Goal: Find specific page/section: Find specific page/section

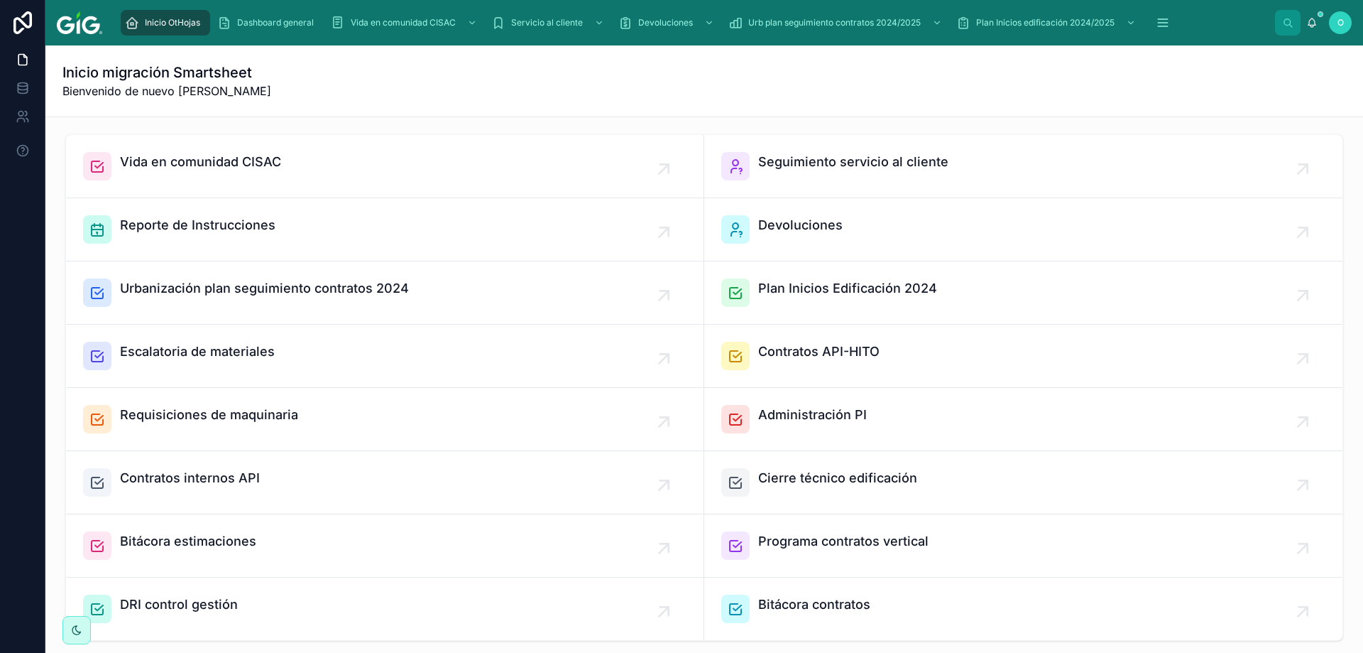
scroll to position [340, 0]
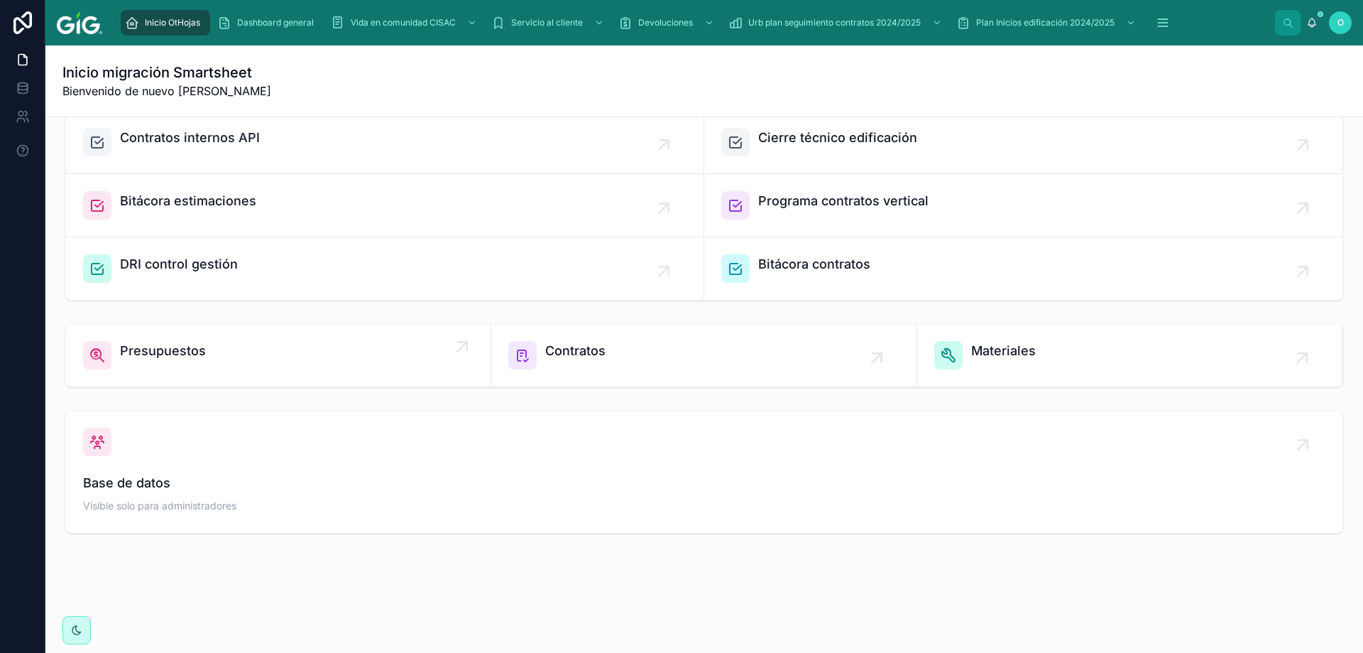
click at [190, 351] on span "Presupuestos" at bounding box center [163, 351] width 86 height 20
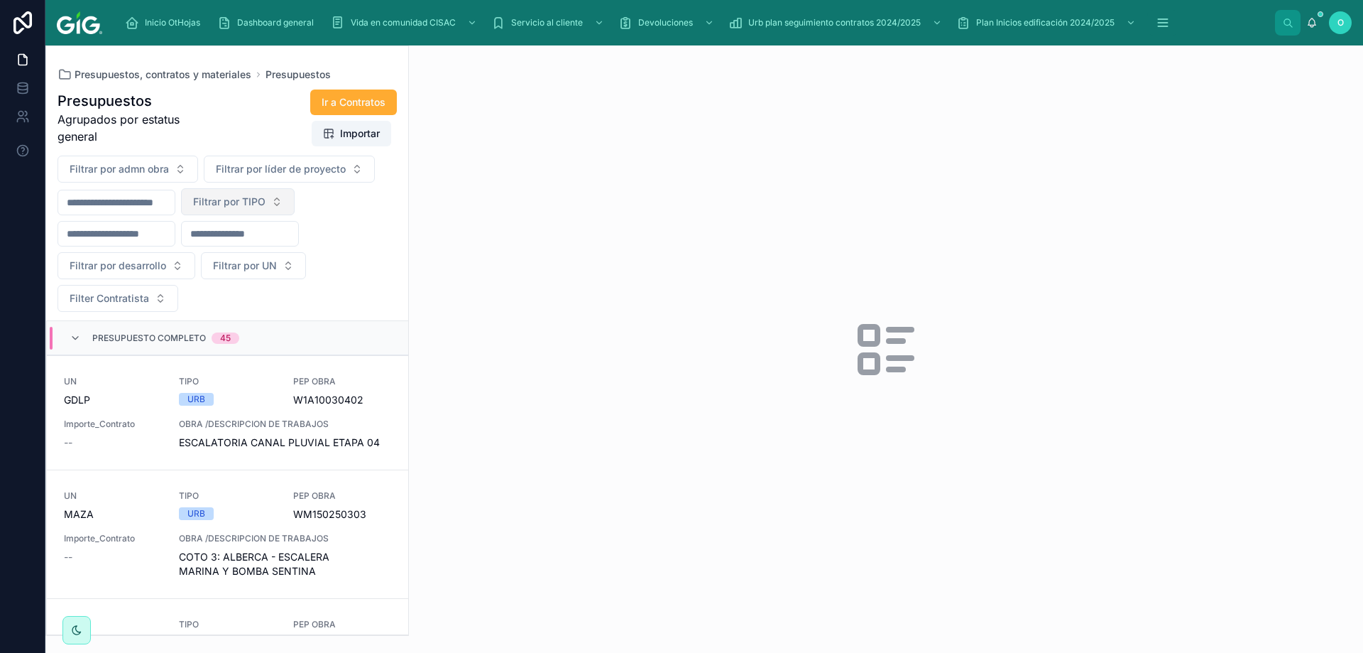
click at [295, 204] on button "Filtrar por TIPO" at bounding box center [238, 201] width 114 height 27
click at [263, 307] on div "VER" at bounding box center [274, 304] width 170 height 23
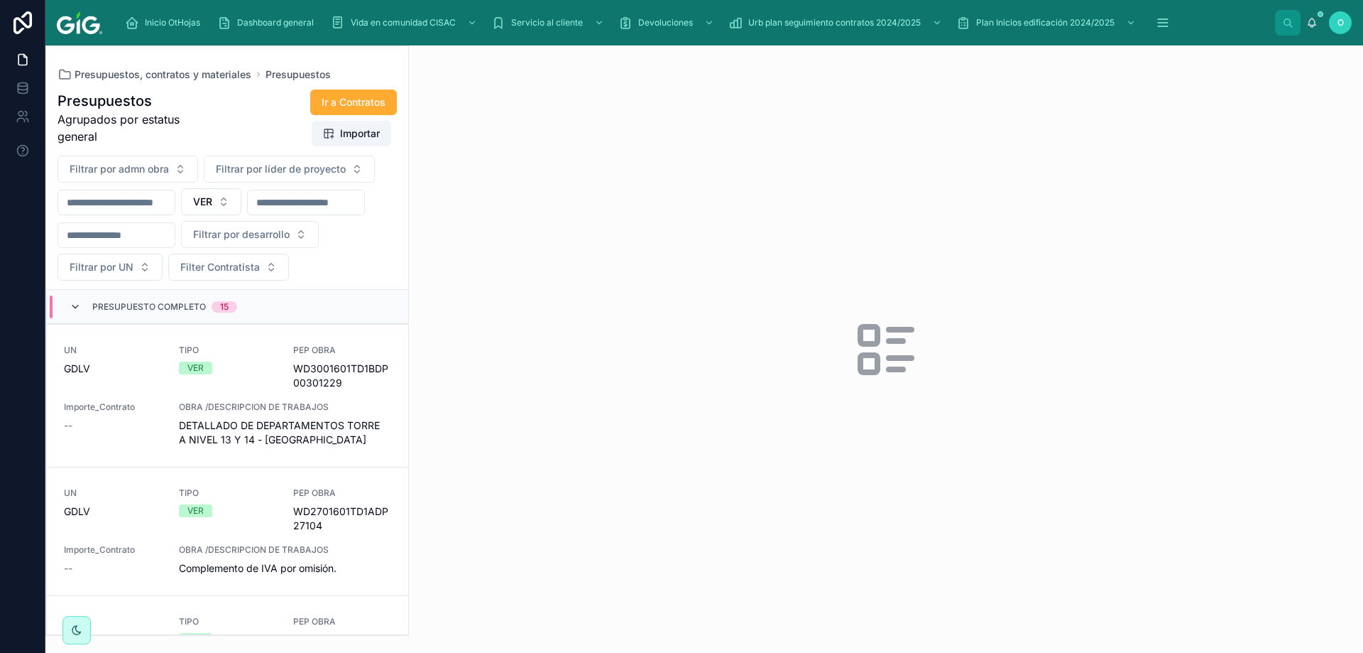
click at [72, 312] on icon at bounding box center [75, 306] width 11 height 11
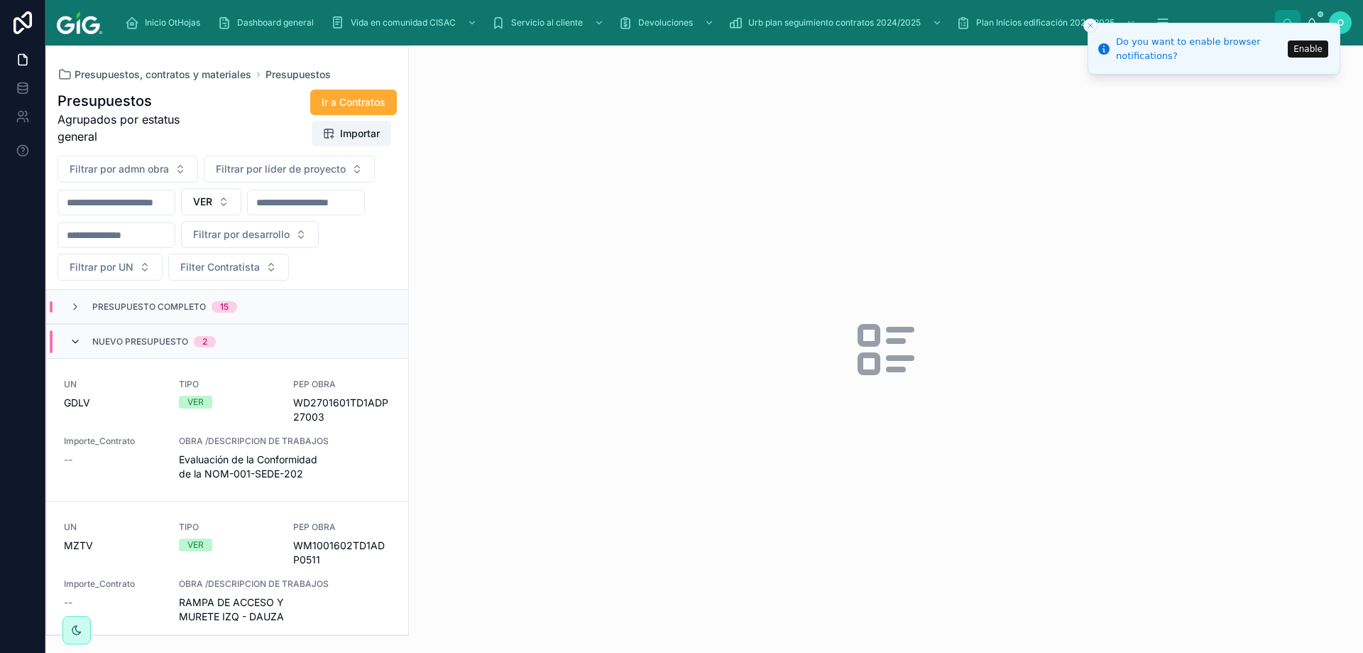
click at [76, 347] on icon at bounding box center [75, 341] width 11 height 11
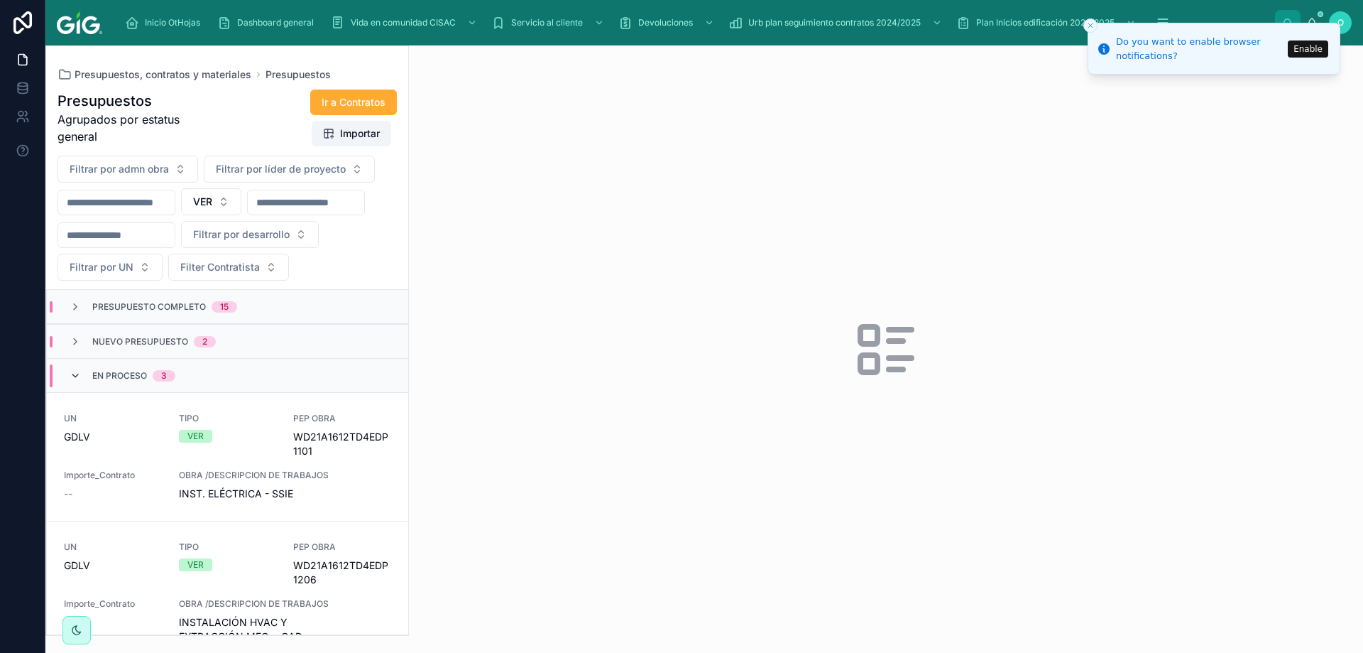
click at [77, 381] on icon at bounding box center [75, 375] width 11 height 11
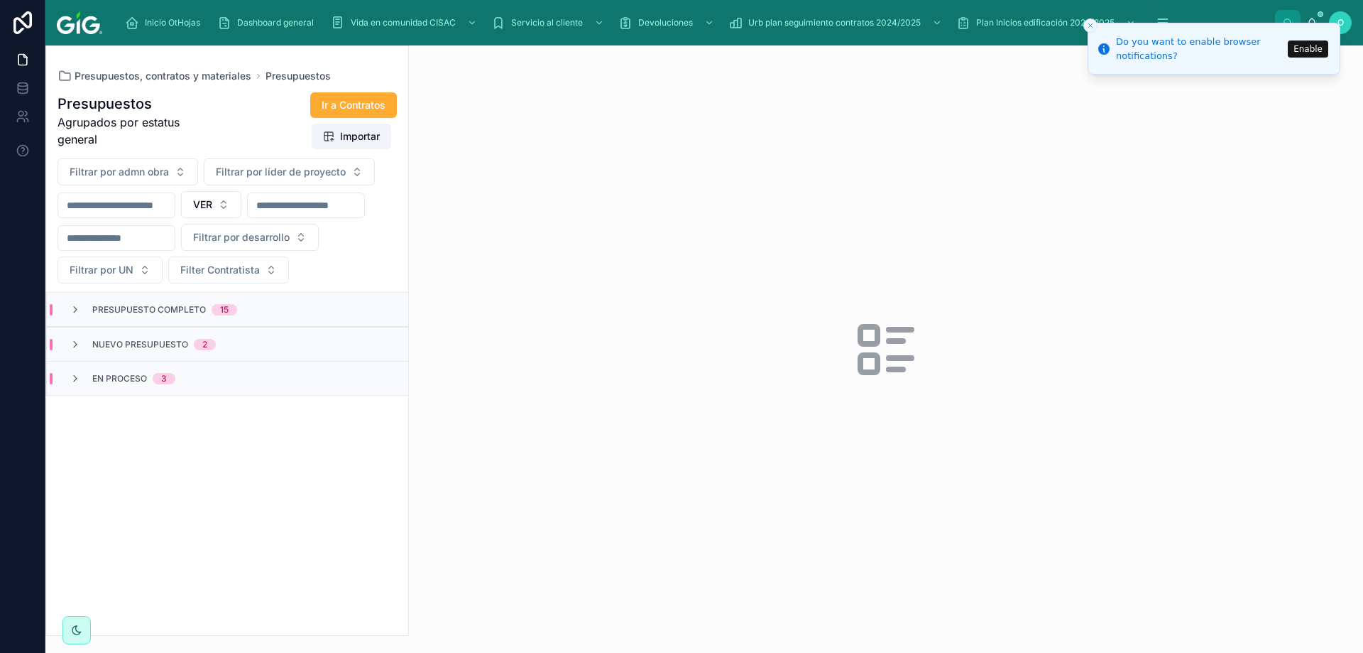
click at [1310, 45] on button "Enable" at bounding box center [1308, 48] width 40 height 17
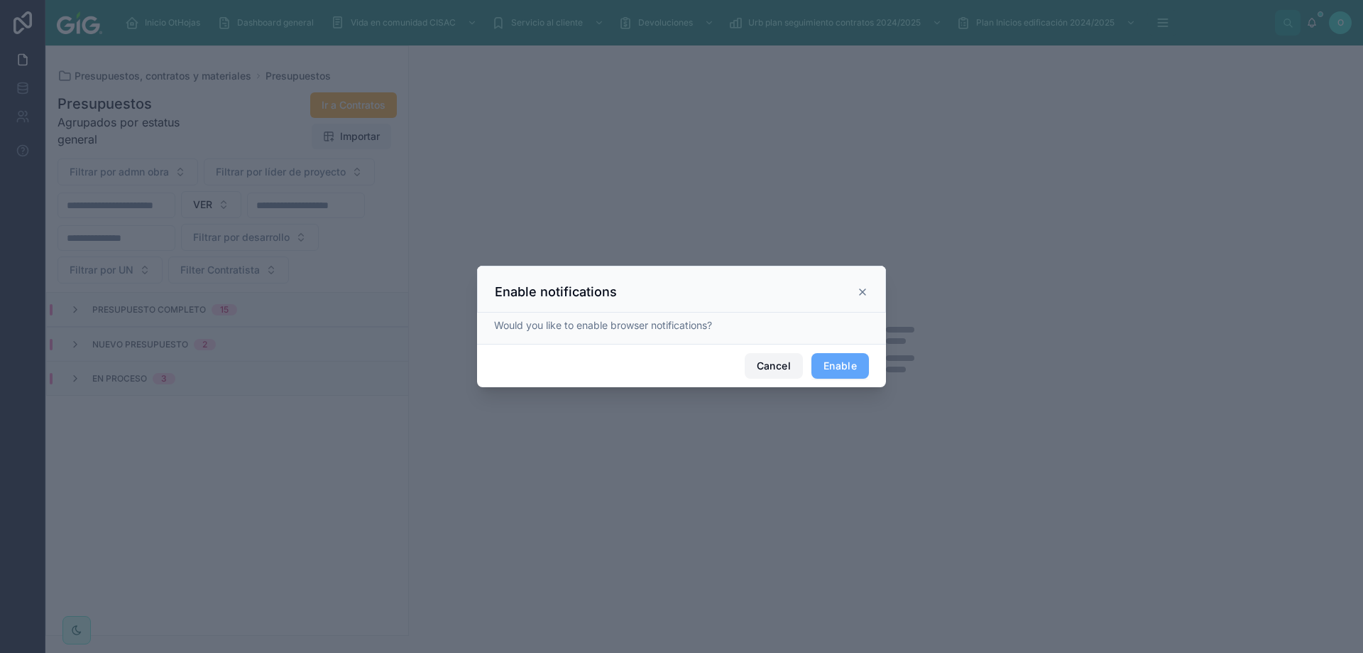
click at [786, 372] on button "Cancel" at bounding box center [774, 366] width 58 height 26
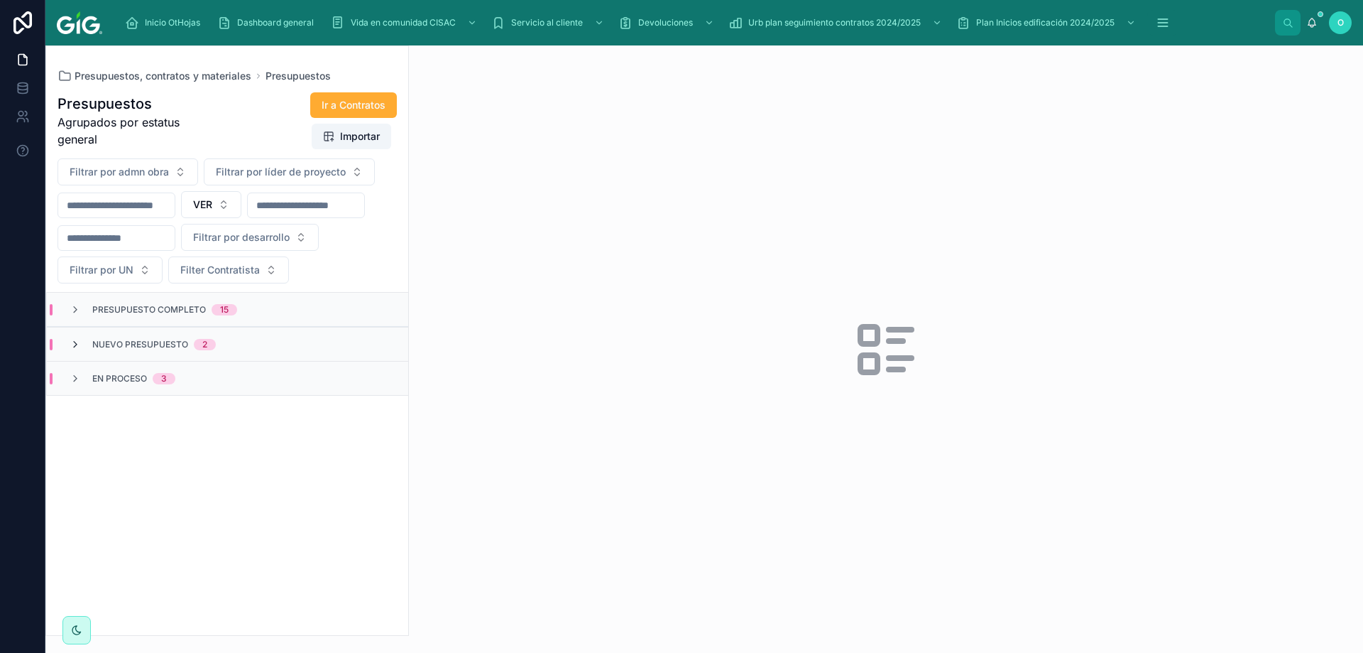
click at [77, 350] on icon at bounding box center [75, 344] width 11 height 11
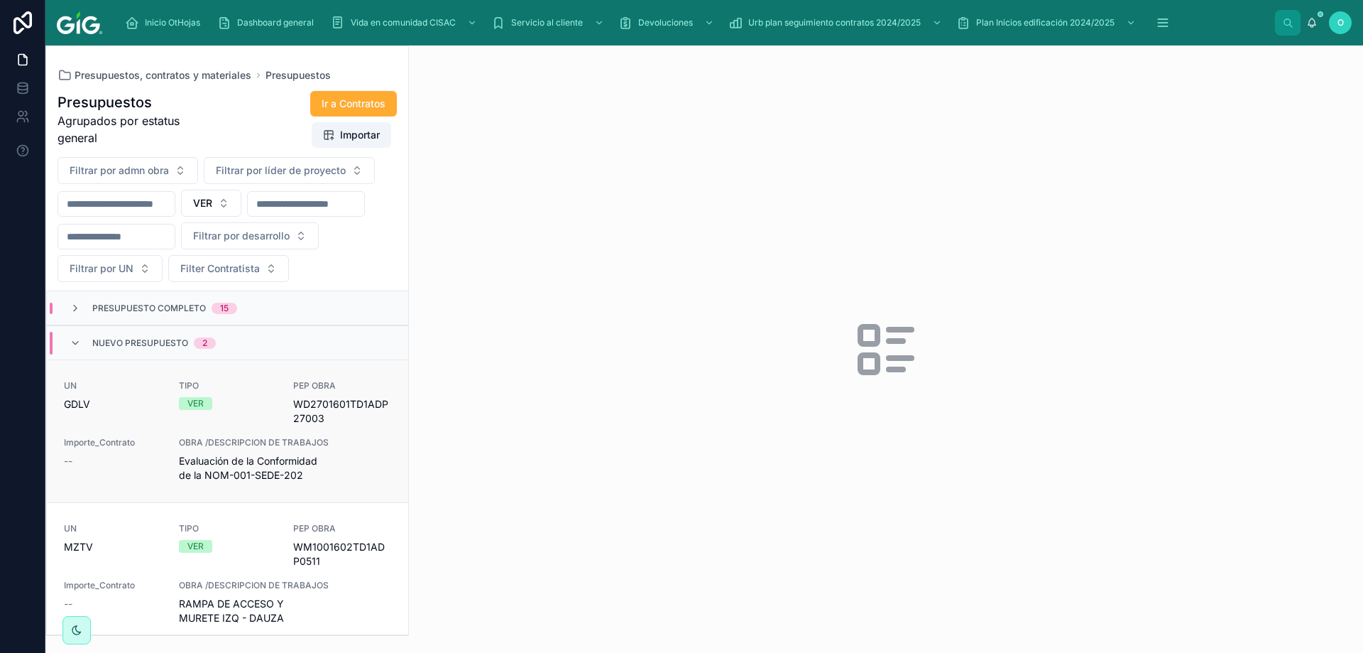
click at [338, 482] on div "OBRA /DESCRIPCION DE TRABAJOS Evaluación de la Conformidad de la NOM-001-SEDE-2…" at bounding box center [285, 459] width 212 height 45
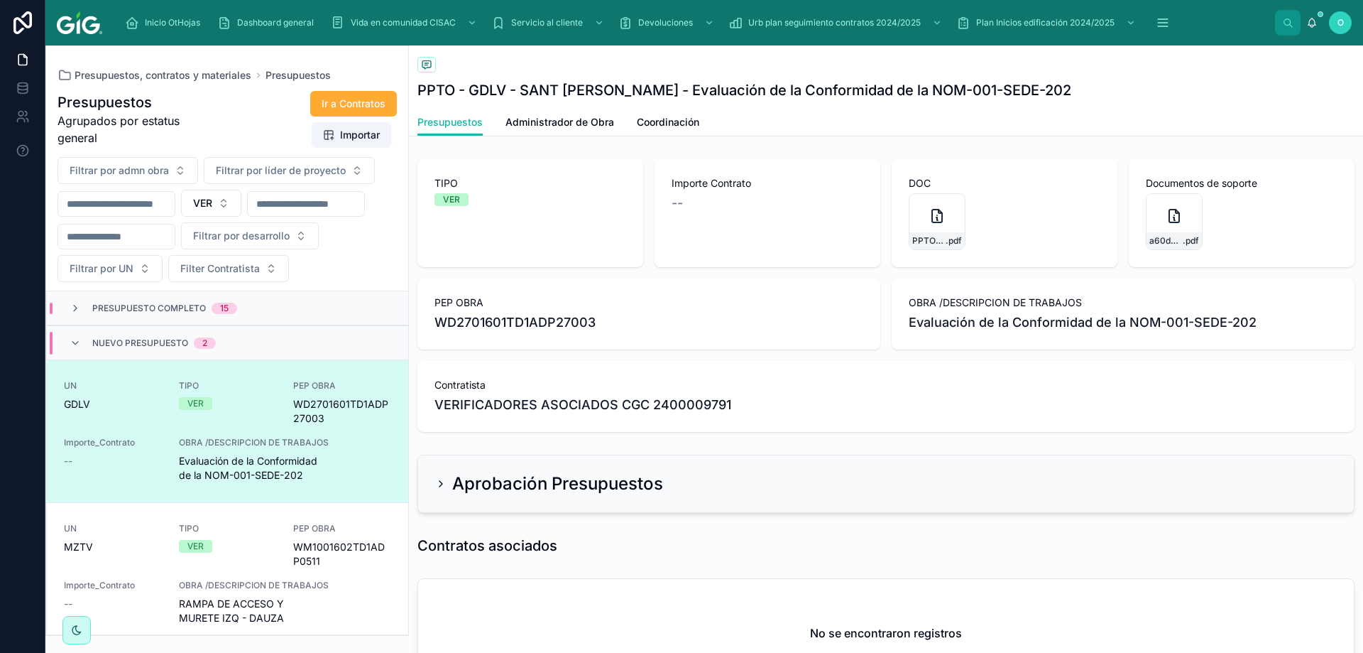
drag, startPoint x: 126, startPoint y: 77, endPoint x: 334, endPoint y: 241, distance: 265.4
click at [126, 77] on span "Presupuestos, contratos y materiales" at bounding box center [163, 75] width 177 height 14
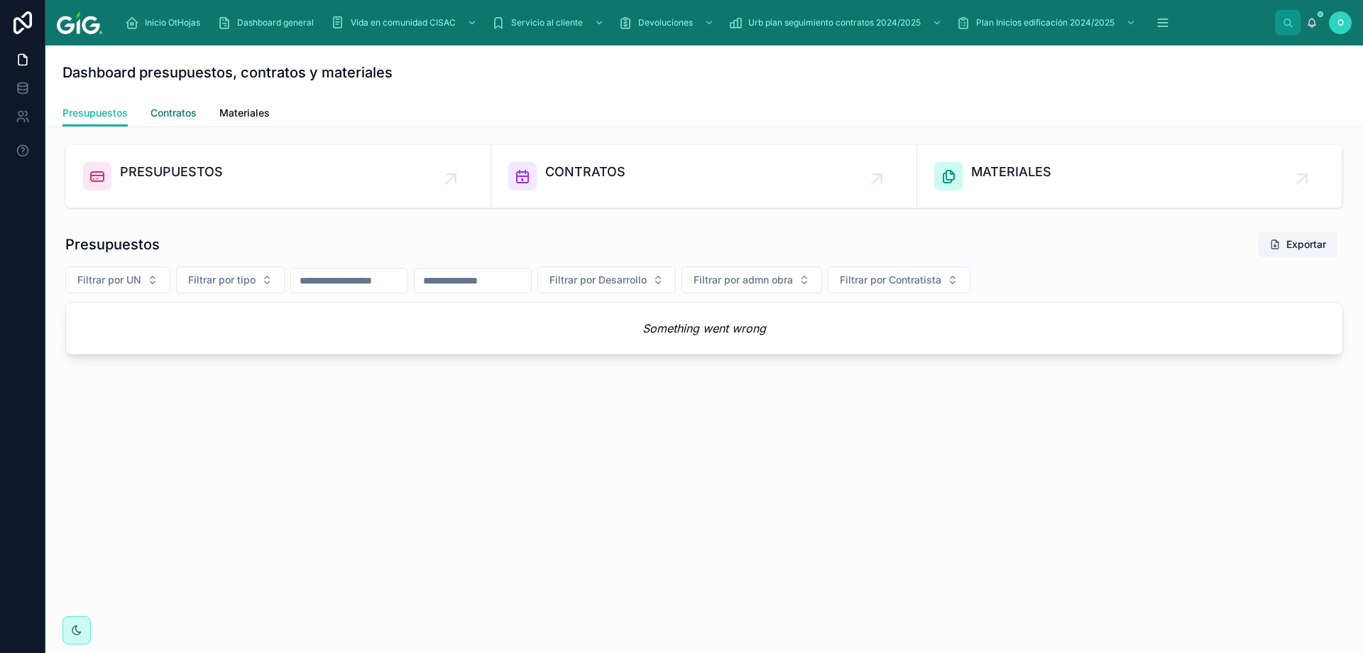
click at [166, 119] on span "Contratos" at bounding box center [174, 113] width 46 height 14
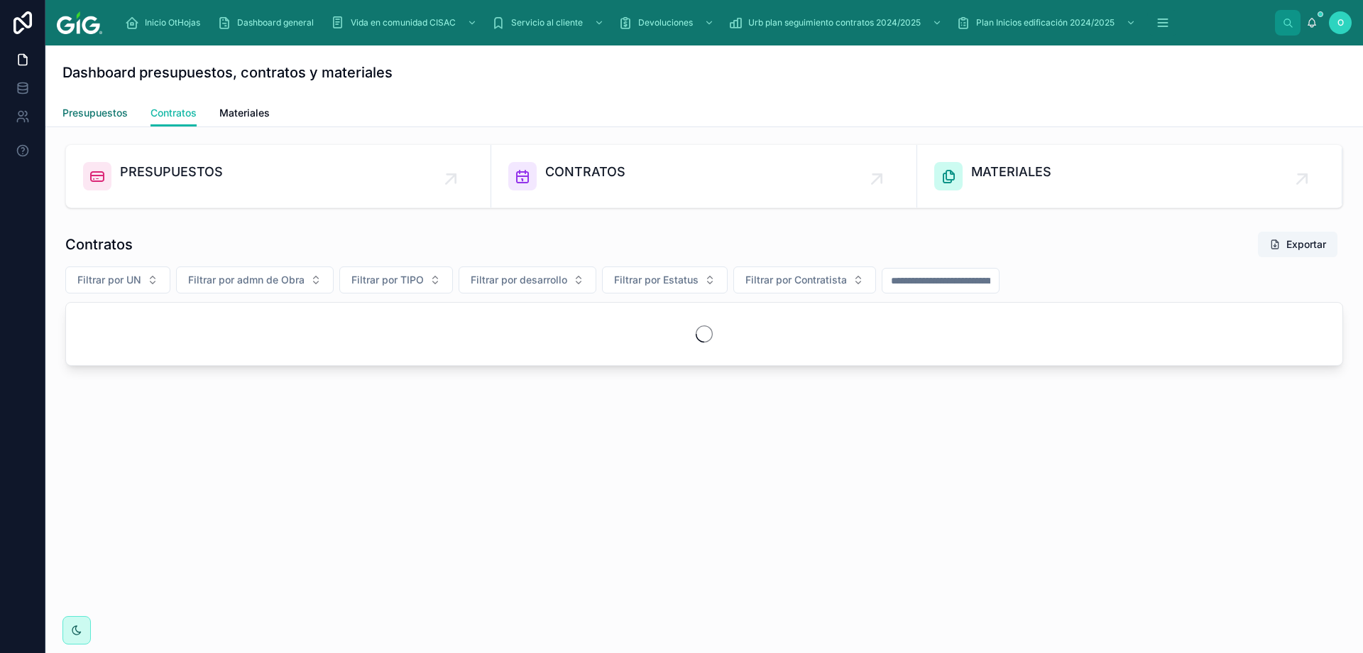
click at [116, 114] on span "Presupuestos" at bounding box center [94, 113] width 65 height 14
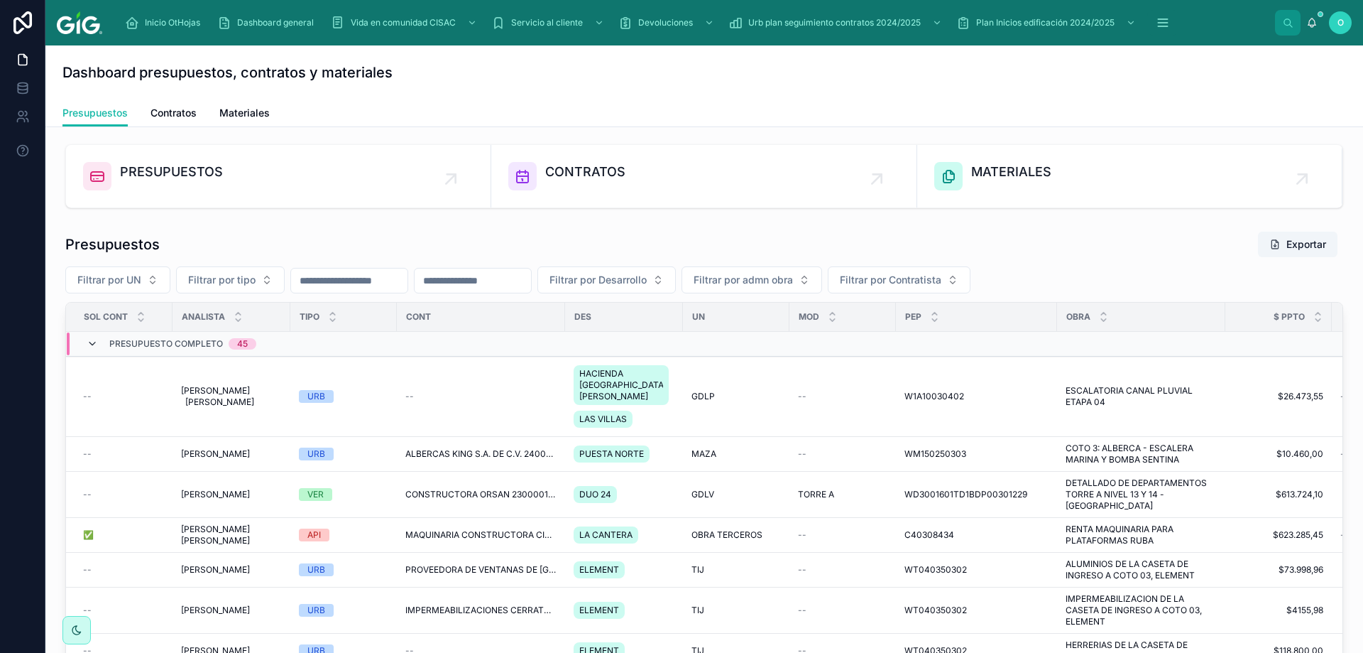
click at [92, 345] on icon at bounding box center [92, 343] width 11 height 11
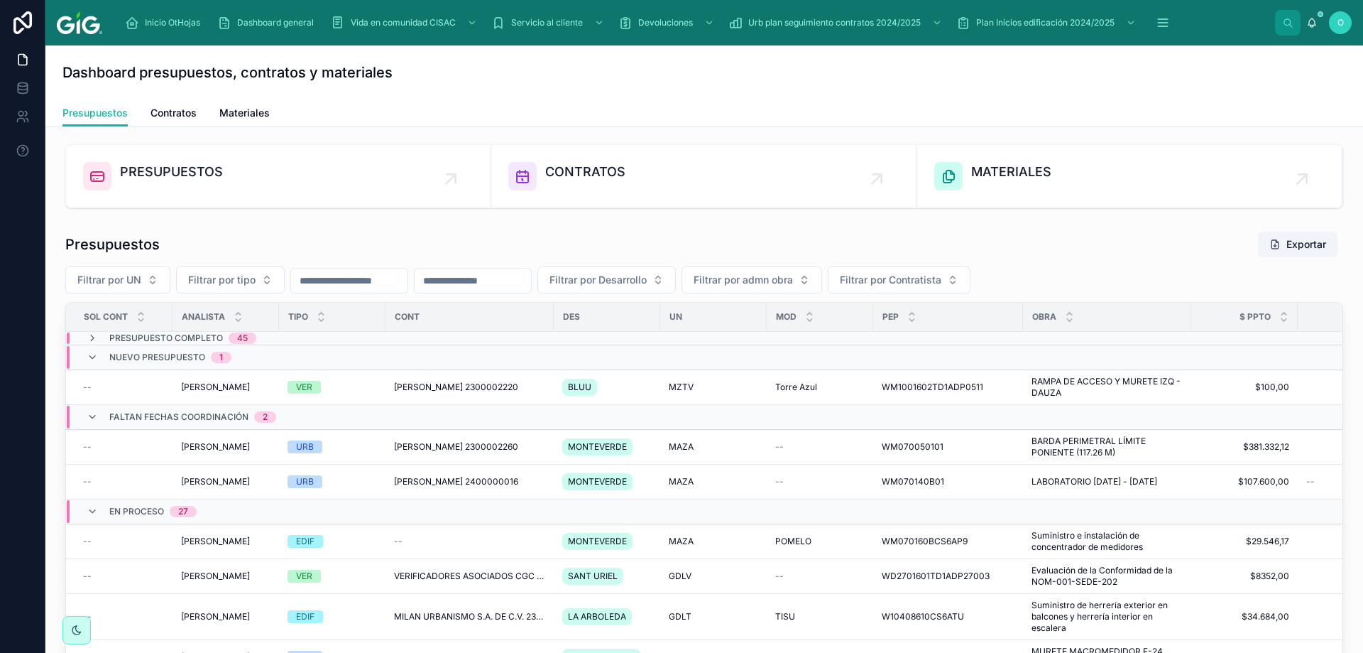
click at [531, 281] on input "text" at bounding box center [473, 281] width 116 height 20
click at [268, 282] on button "Filtrar por tipo" at bounding box center [230, 279] width 109 height 27
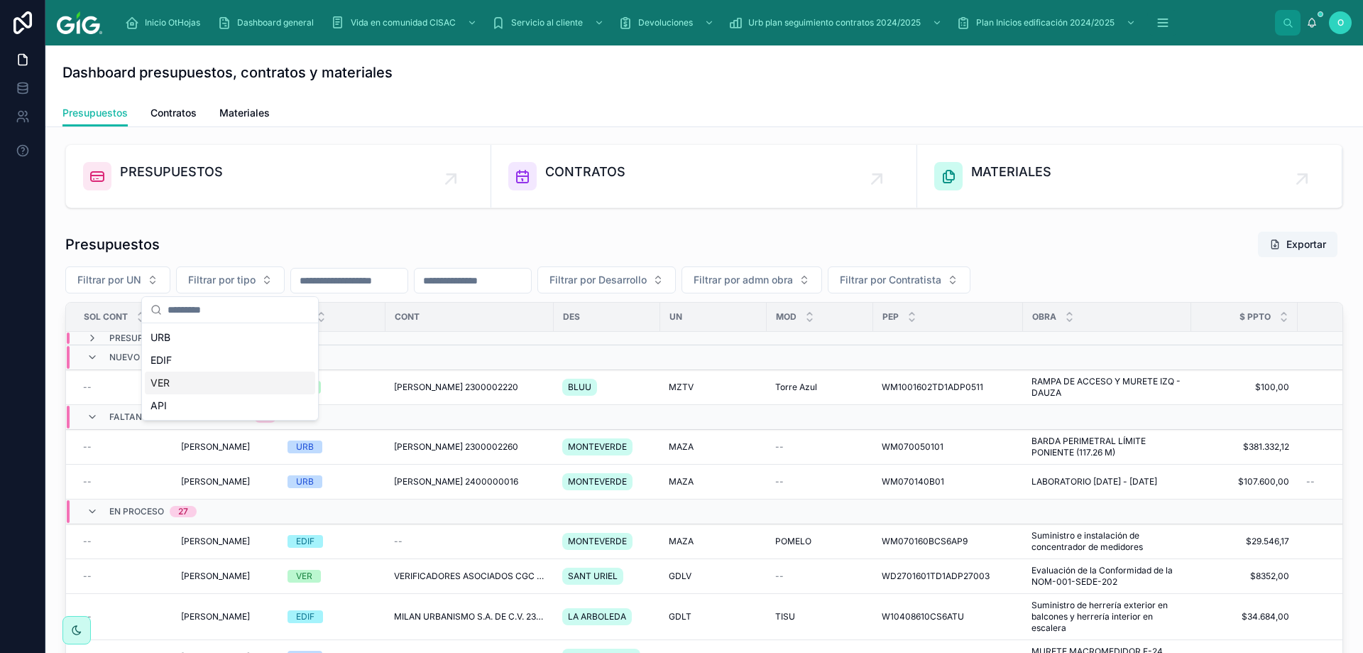
click at [214, 379] on div "VER" at bounding box center [230, 382] width 170 height 23
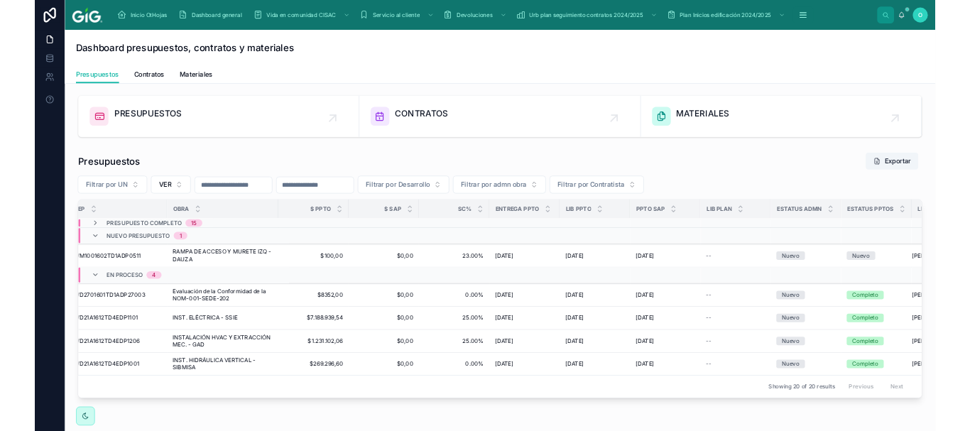
scroll to position [0, 949]
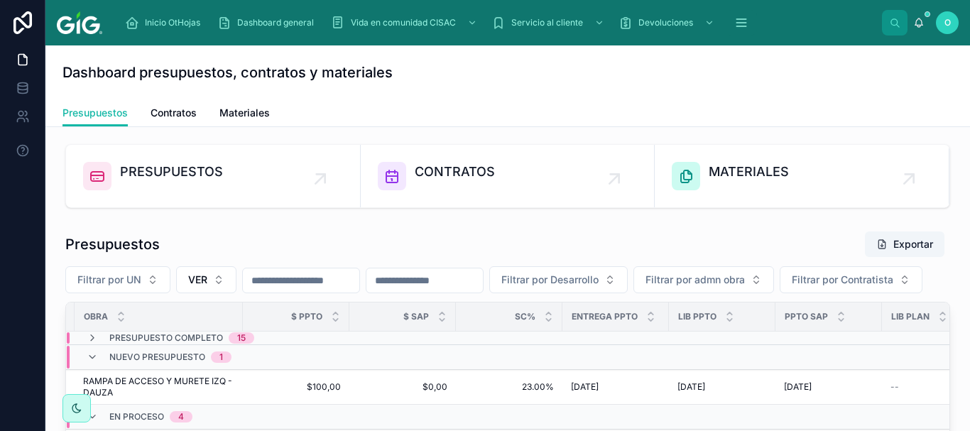
click at [261, 225] on div "Presupuestos Exportar Filtrar por UN VER Filtrar por Desarrollo Filtrar por adm…" at bounding box center [508, 416] width 902 height 383
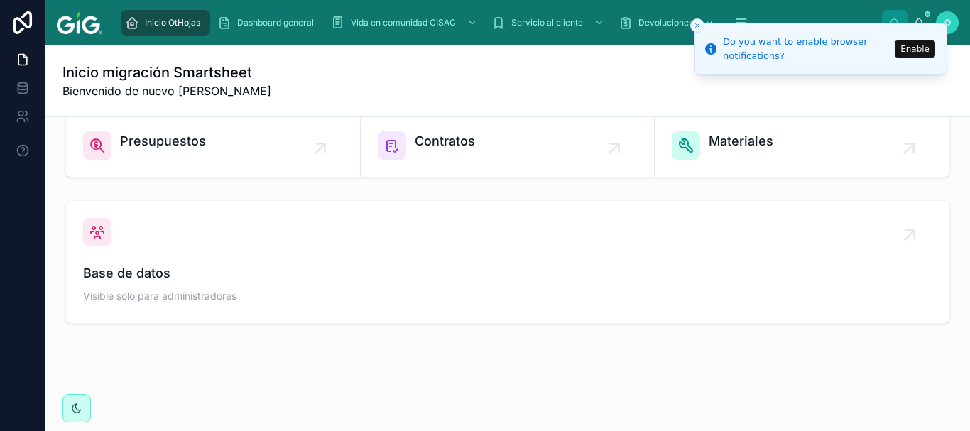
scroll to position [562, 0]
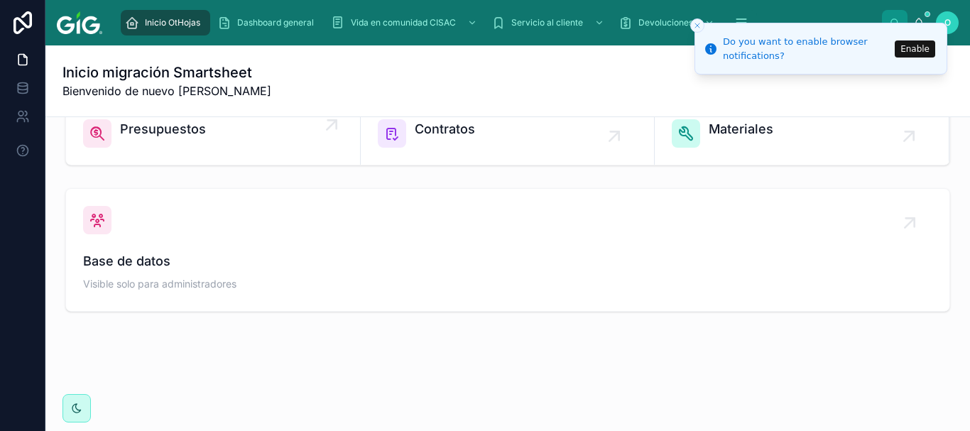
click at [165, 129] on span "Presupuestos" at bounding box center [163, 129] width 86 height 20
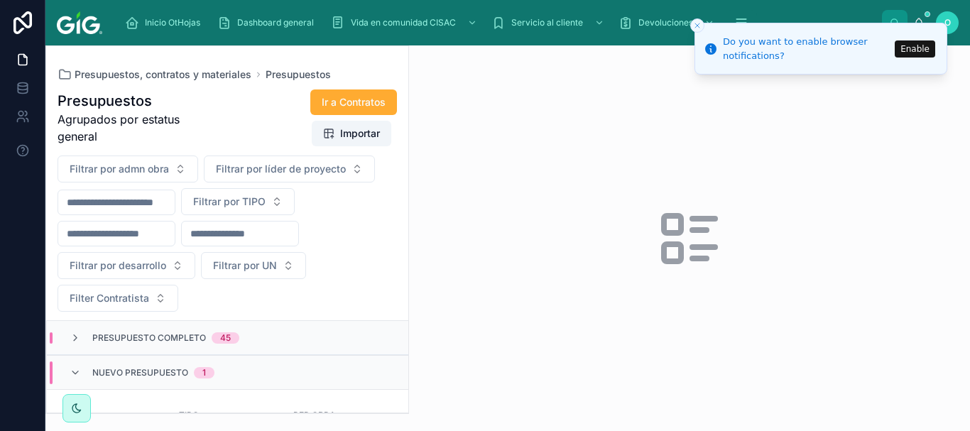
scroll to position [236, 0]
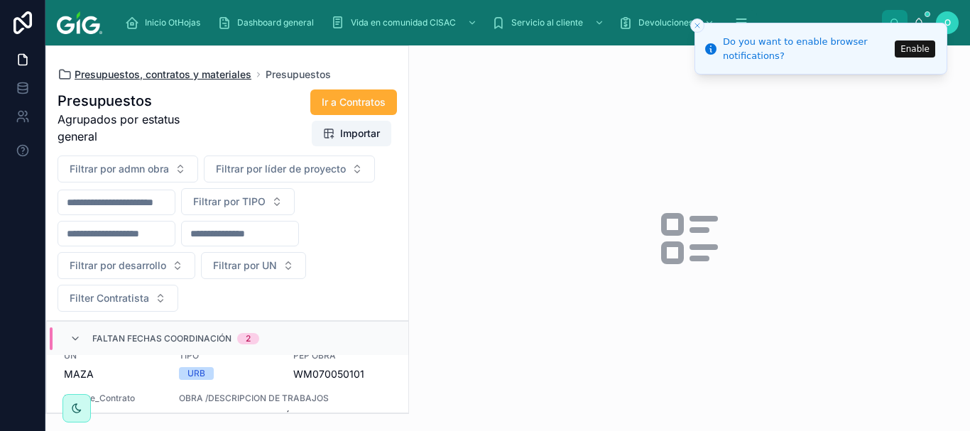
click at [147, 76] on span "Presupuestos, contratos y materiales" at bounding box center [163, 74] width 177 height 14
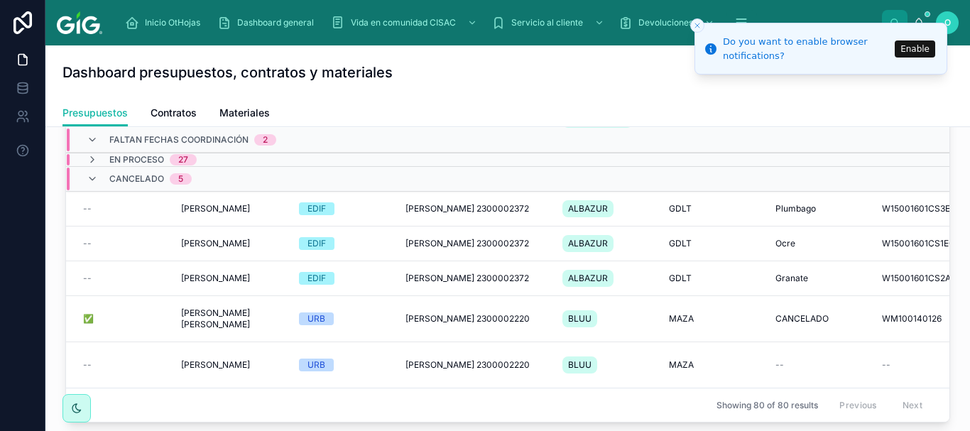
scroll to position [153, 0]
click at [93, 173] on icon at bounding box center [92, 178] width 11 height 11
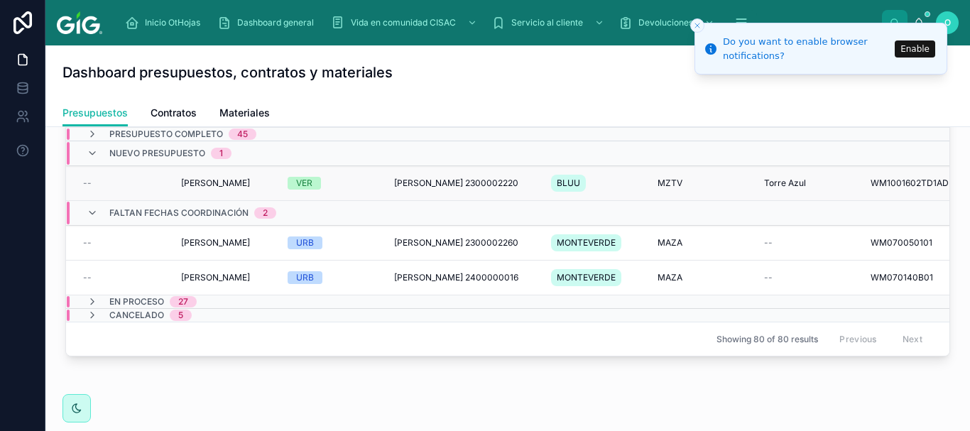
scroll to position [0, 0]
click at [91, 152] on icon at bounding box center [92, 153] width 11 height 11
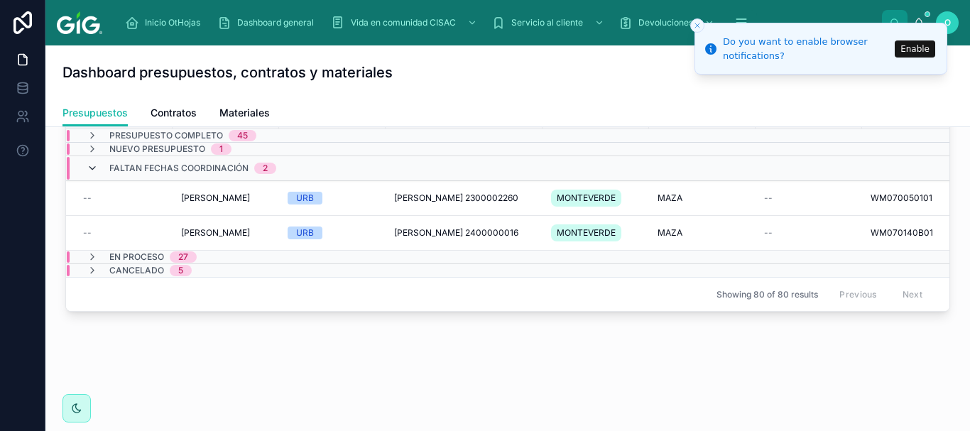
click at [90, 170] on icon at bounding box center [92, 168] width 11 height 11
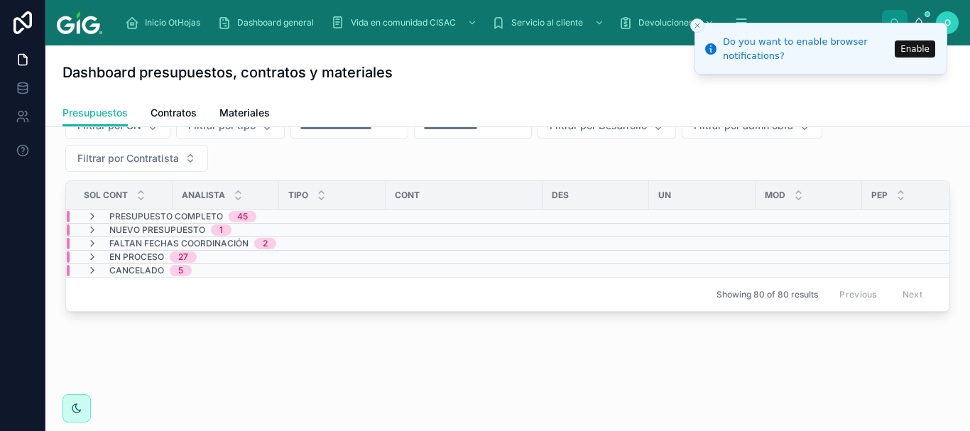
scroll to position [165, 0]
click at [906, 49] on button "Enable" at bounding box center [915, 48] width 40 height 17
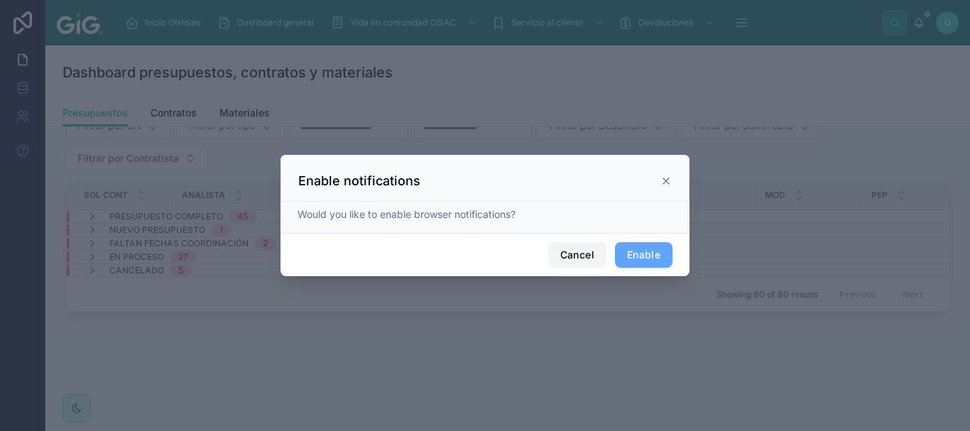
drag, startPoint x: 579, startPoint y: 255, endPoint x: 611, endPoint y: 283, distance: 42.3
click at [579, 256] on button "Cancel" at bounding box center [577, 255] width 58 height 26
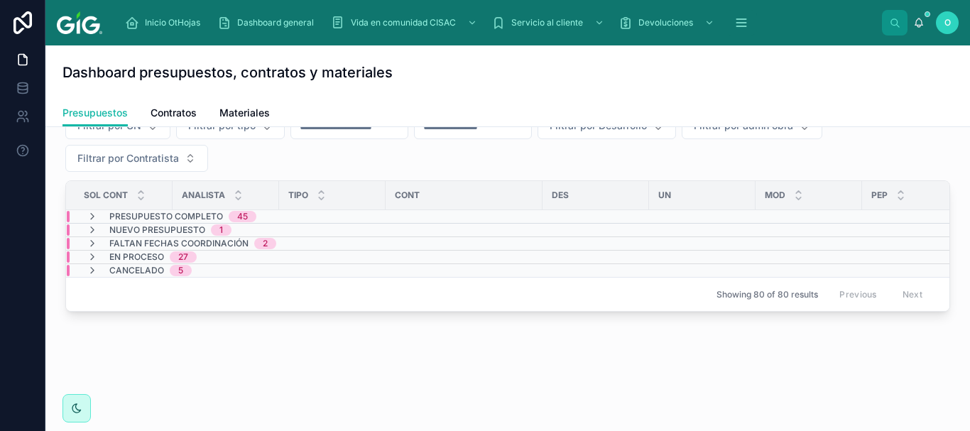
click at [292, 151] on div "Filtrar por UN Filtrar por tipo Filtrar por Desarrollo Filtrar por admn obra Fi…" at bounding box center [507, 142] width 885 height 60
click at [96, 113] on span "Presupuestos" at bounding box center [94, 113] width 65 height 14
click at [174, 116] on span "Contratos" at bounding box center [174, 113] width 46 height 14
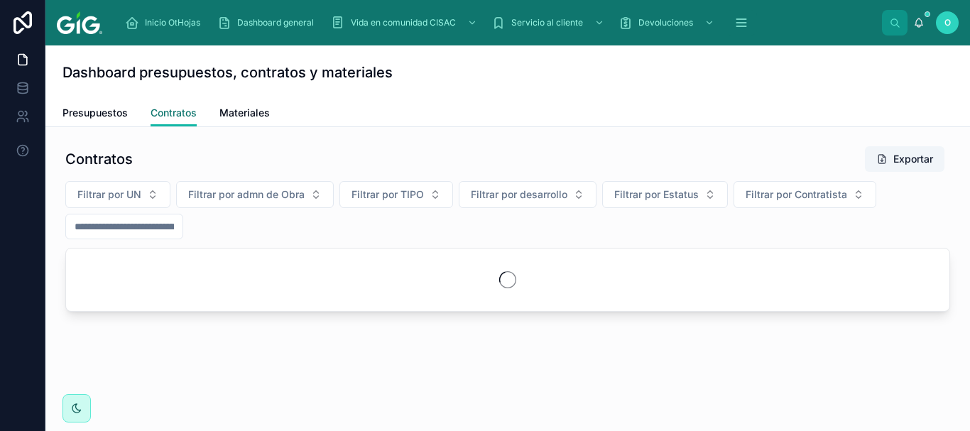
scroll to position [85, 0]
click at [107, 114] on span "Presupuestos" at bounding box center [94, 113] width 65 height 14
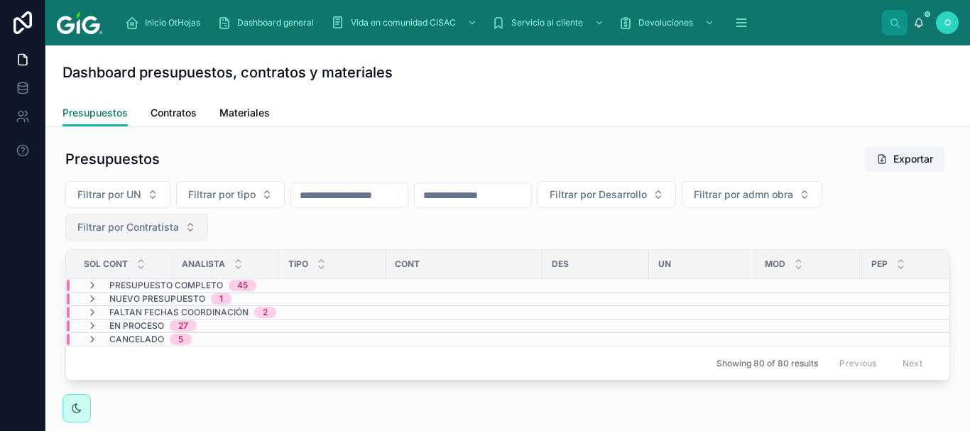
scroll to position [165, 0]
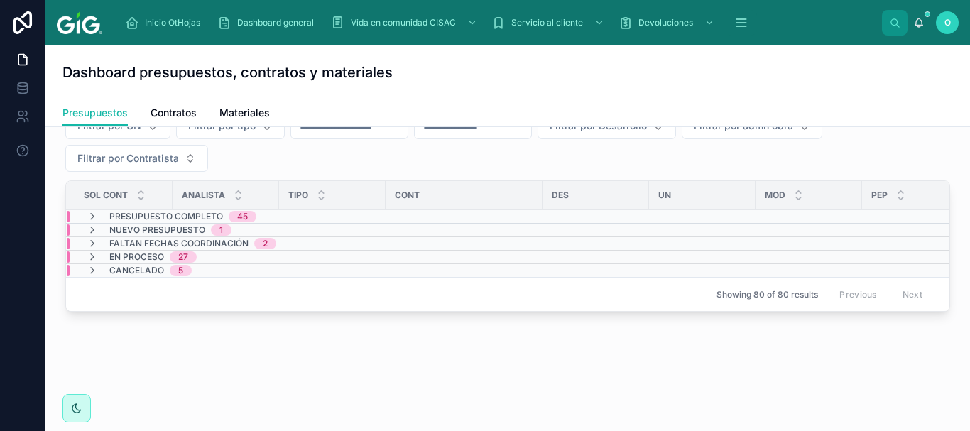
drag, startPoint x: 185, startPoint y: 146, endPoint x: 239, endPoint y: 165, distance: 57.5
click at [196, 158] on button "Filtrar por Contratista" at bounding box center [136, 158] width 143 height 27
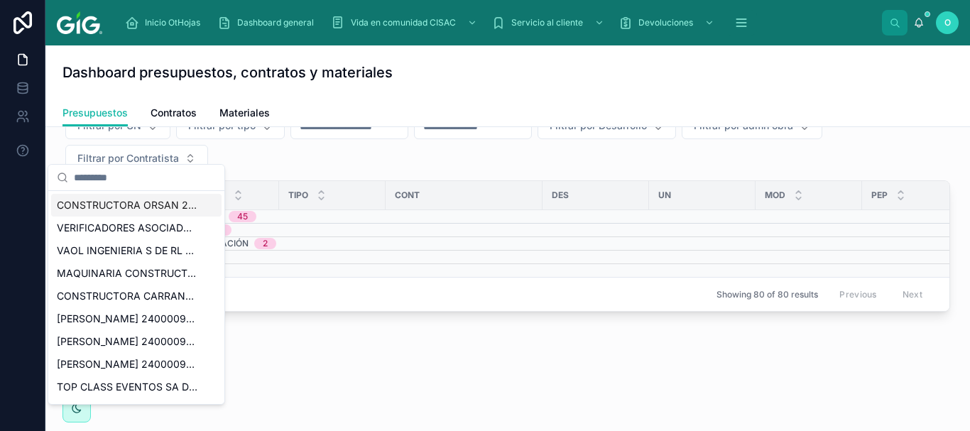
click at [268, 150] on div "Filtrar por UN Filtrar por tipo Filtrar por Desarrollo Filtrar por admn obra Fi…" at bounding box center [507, 142] width 885 height 60
